Goal: Go to known website

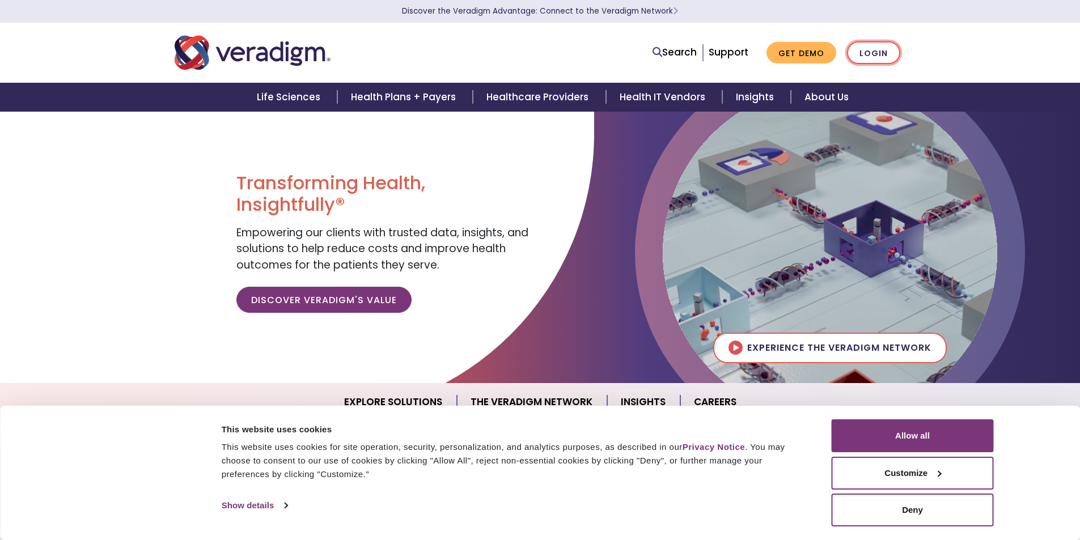
click at [874, 55] on link "Login" at bounding box center [873, 52] width 53 height 23
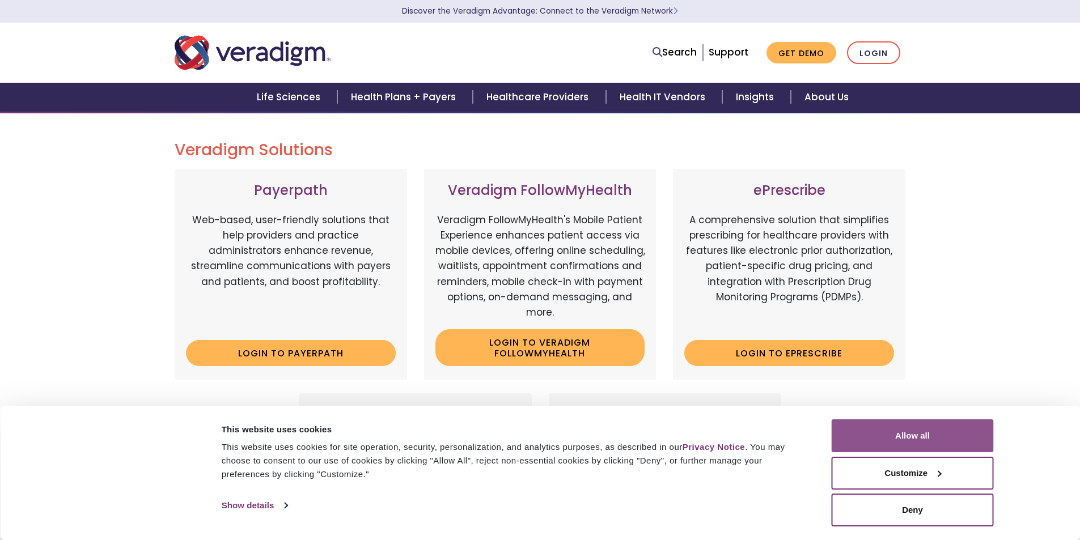
scroll to position [170, 0]
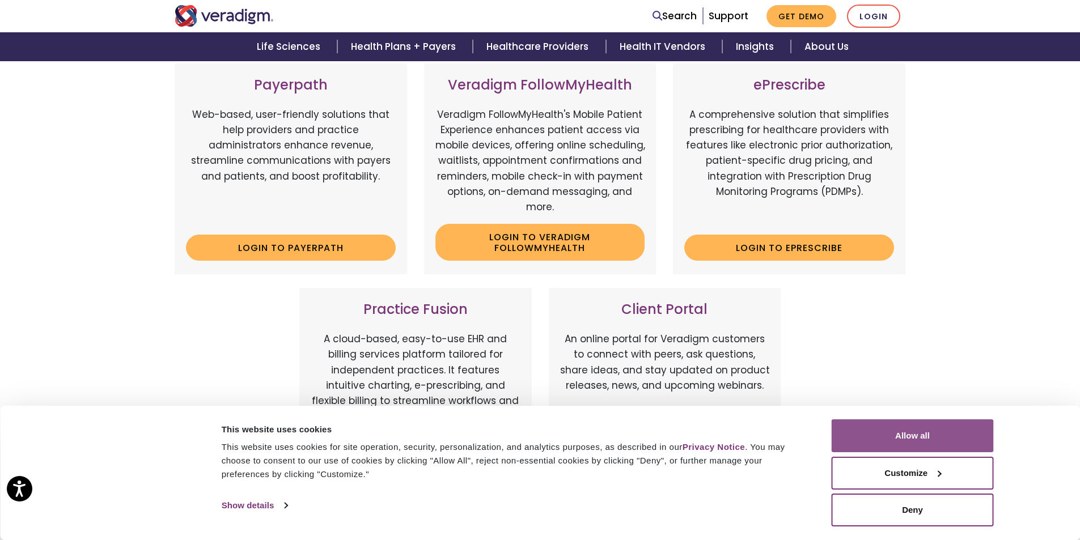
click at [909, 435] on button "Allow all" at bounding box center [913, 436] width 162 height 33
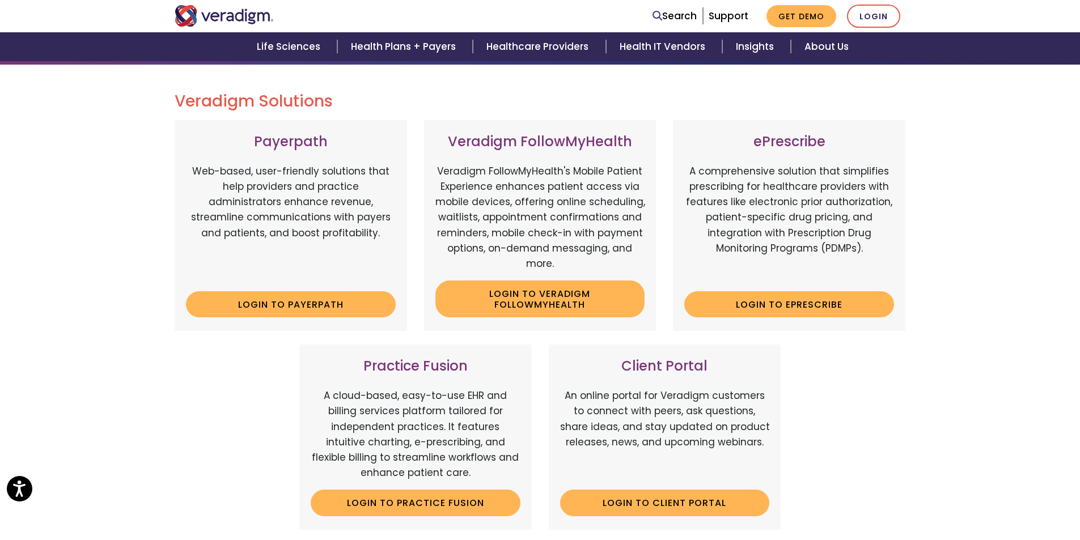
scroll to position [57, 0]
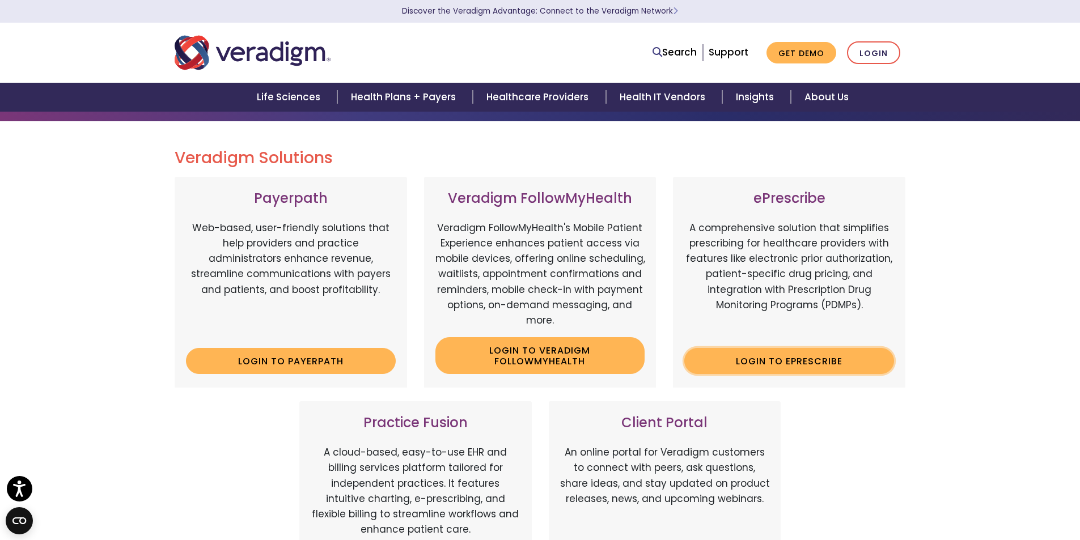
click at [792, 366] on link "Login to ePrescribe" at bounding box center [790, 361] width 210 height 26
